Goal: Information Seeking & Learning: Learn about a topic

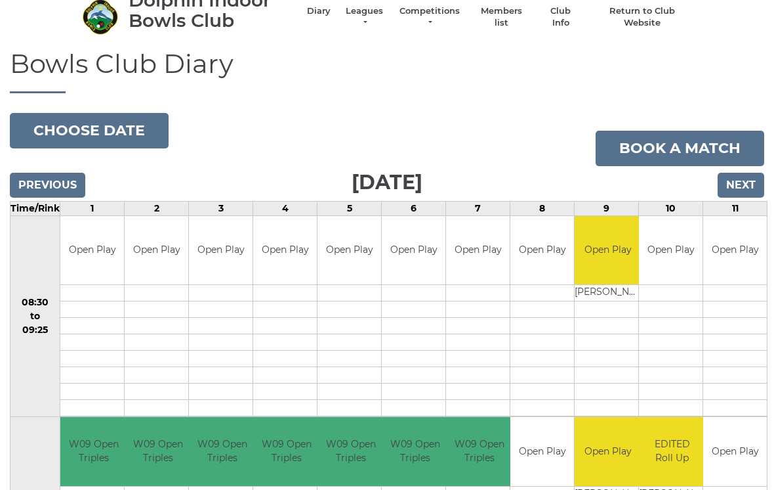
scroll to position [52, 0]
click at [382, 21] on link "Leagues" at bounding box center [364, 17] width 41 height 24
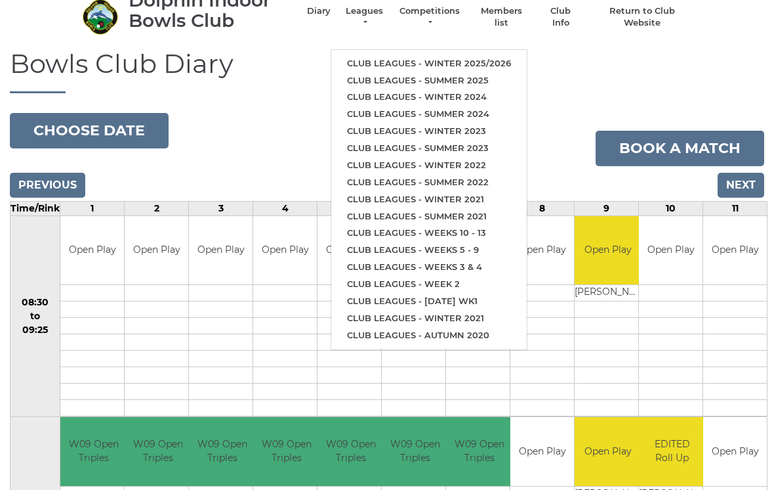
click at [452, 55] on link "Club leagues - Winter 2025/2026" at bounding box center [429, 63] width 196 height 17
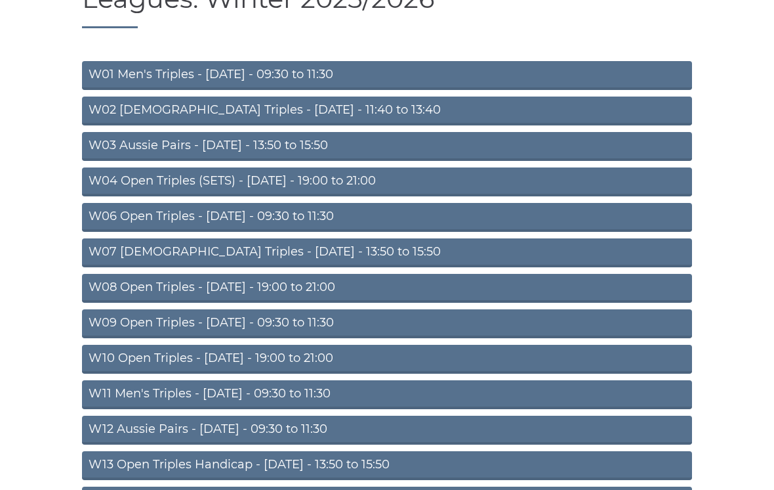
scroll to position [118, 0]
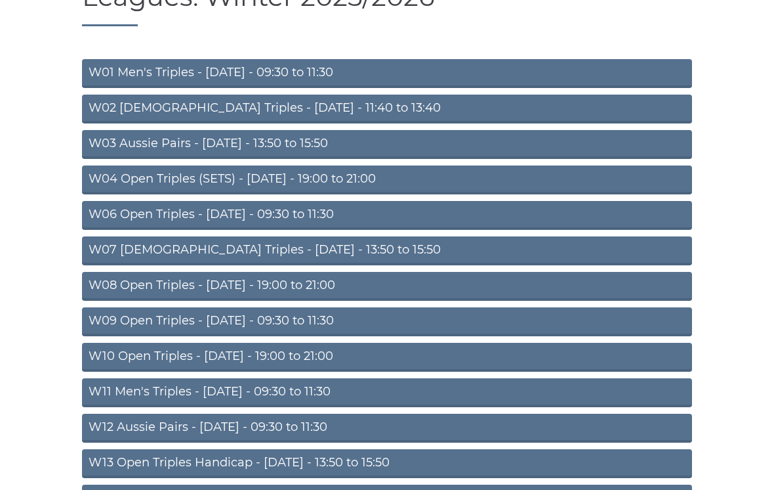
click at [312, 355] on link "W10 Open Triples - [DATE] - 19:00 to 21:00" at bounding box center [387, 357] width 610 height 29
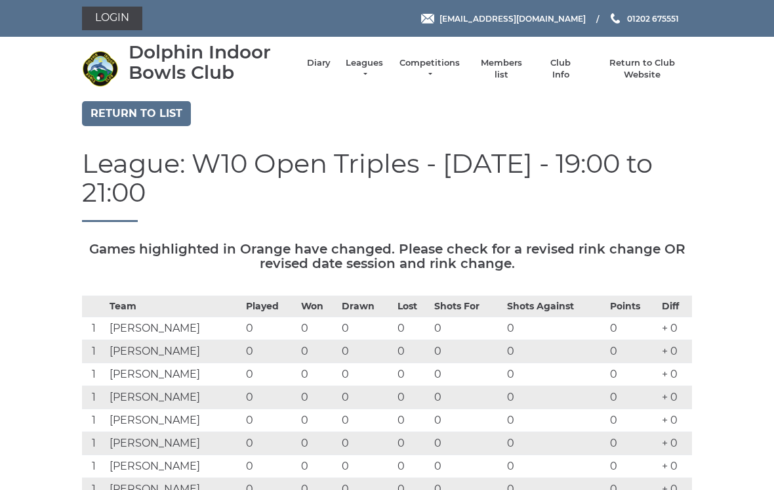
click at [382, 71] on link "Leagues" at bounding box center [364, 69] width 41 height 24
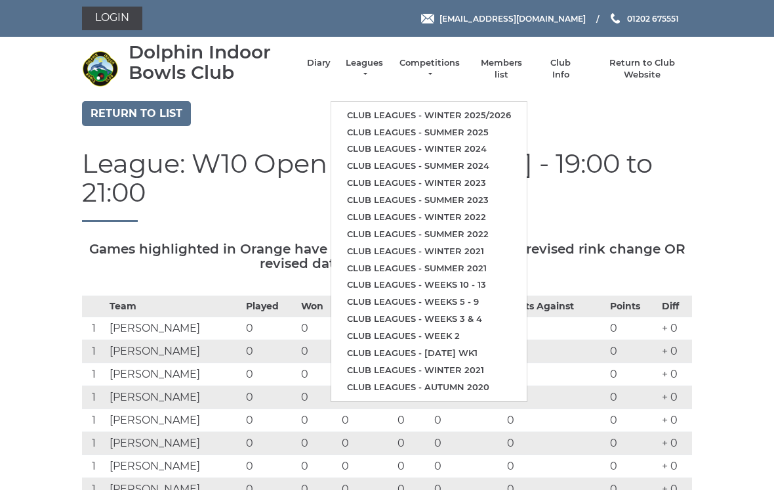
click at [455, 114] on link "Club leagues - Winter 2025/2026" at bounding box center [429, 115] width 196 height 17
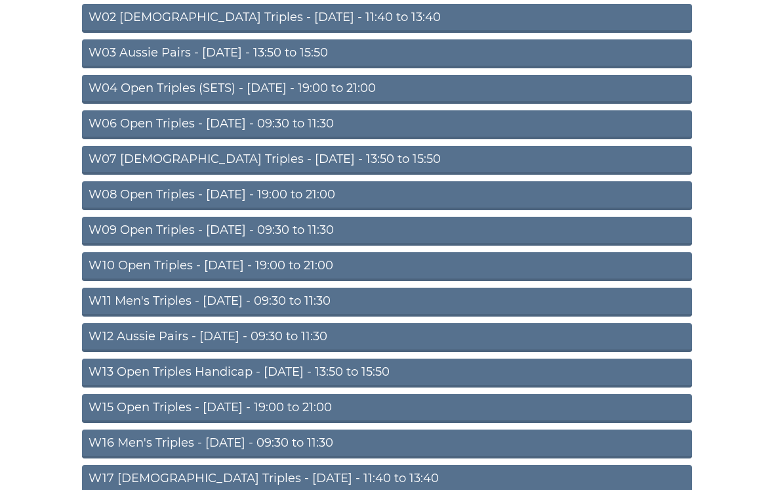
scroll to position [219, 0]
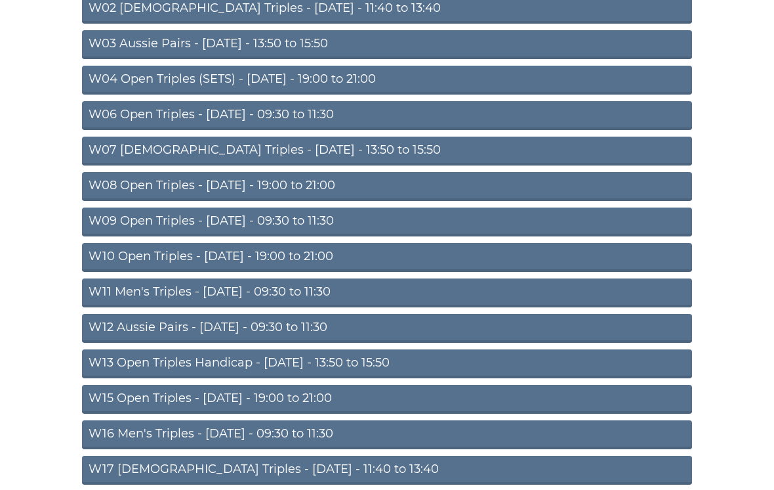
click at [294, 400] on link "W15 Open Triples - Thursday - 19:00 to 21:00" at bounding box center [387, 399] width 610 height 29
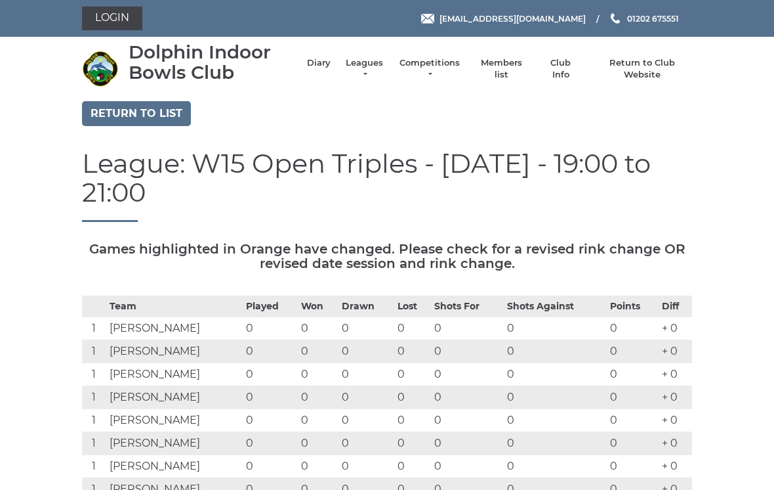
click at [158, 112] on link "Return to list" at bounding box center [136, 113] width 109 height 25
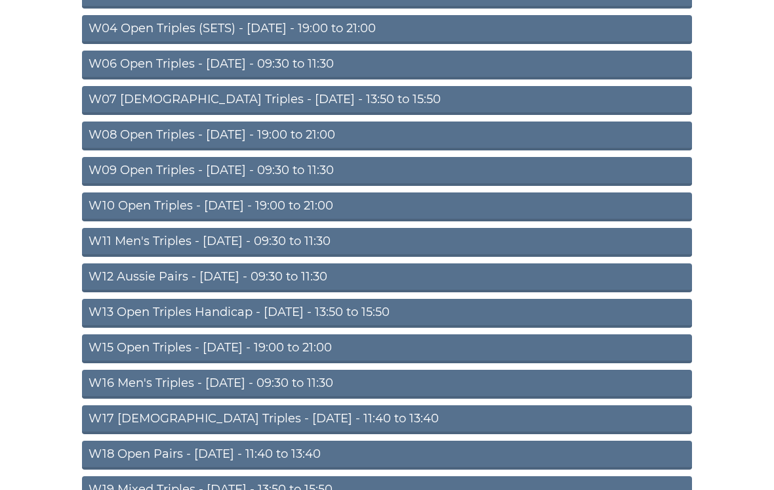
scroll to position [268, 0]
click at [287, 385] on link "W16 Men's Triples - [DATE] - 09:30 to 11:30" at bounding box center [387, 384] width 610 height 29
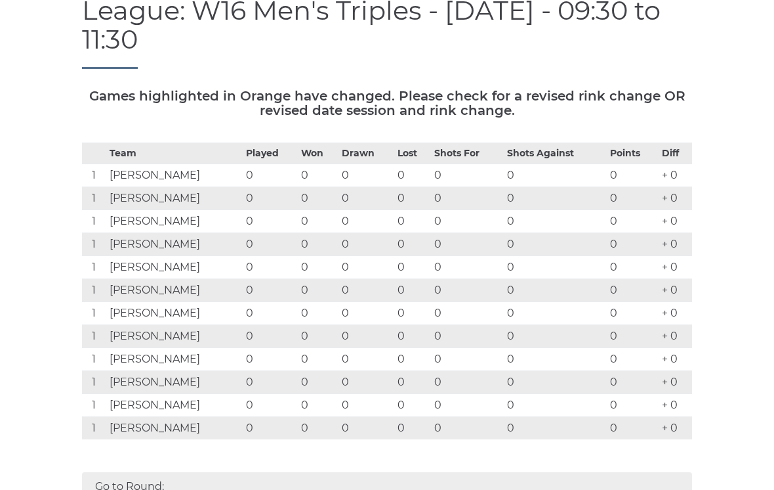
scroll to position [152, 0]
